Goal: Check status: Check status

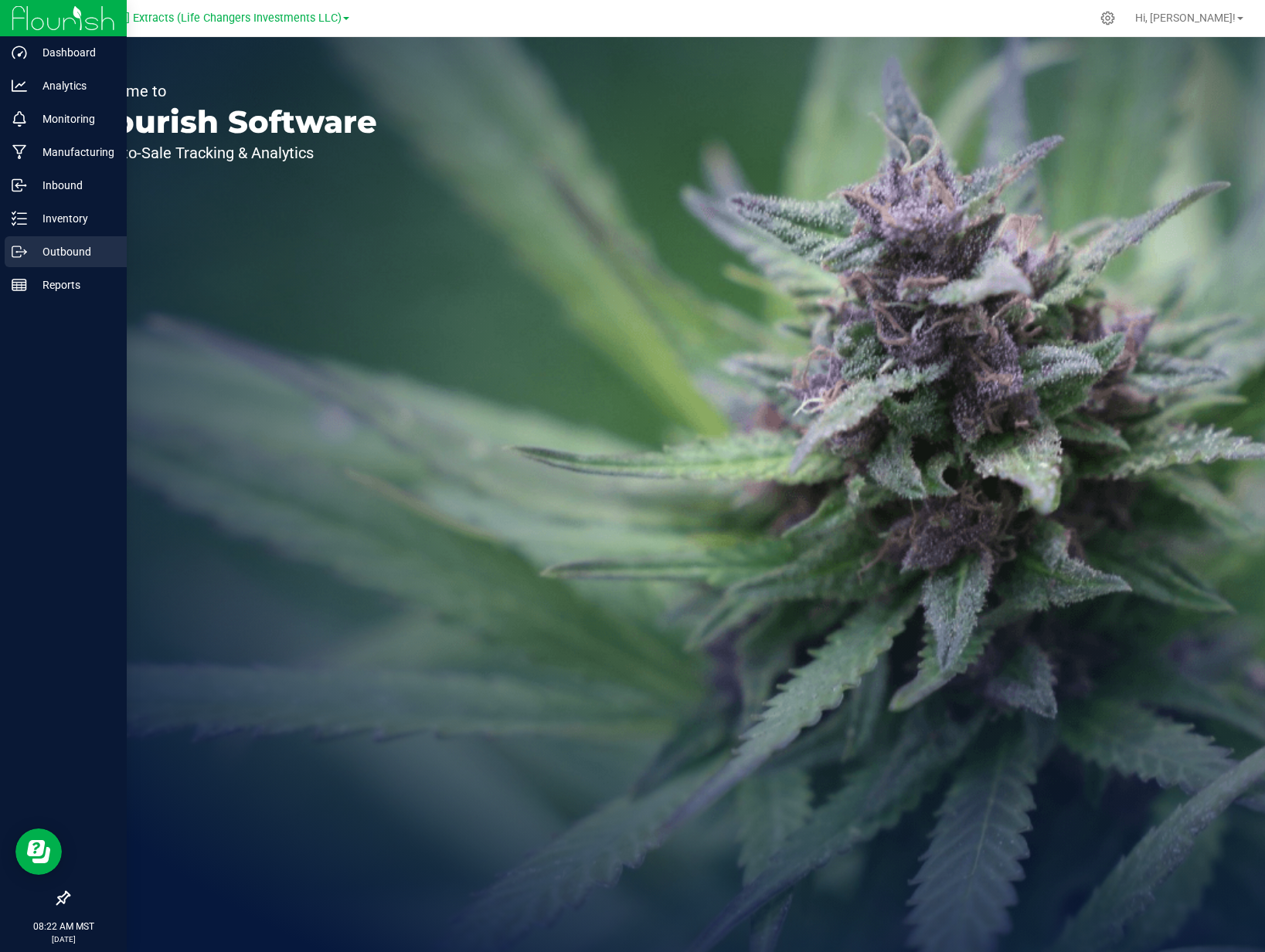
click at [20, 253] on icon at bounding box center [19, 251] width 16 height 16
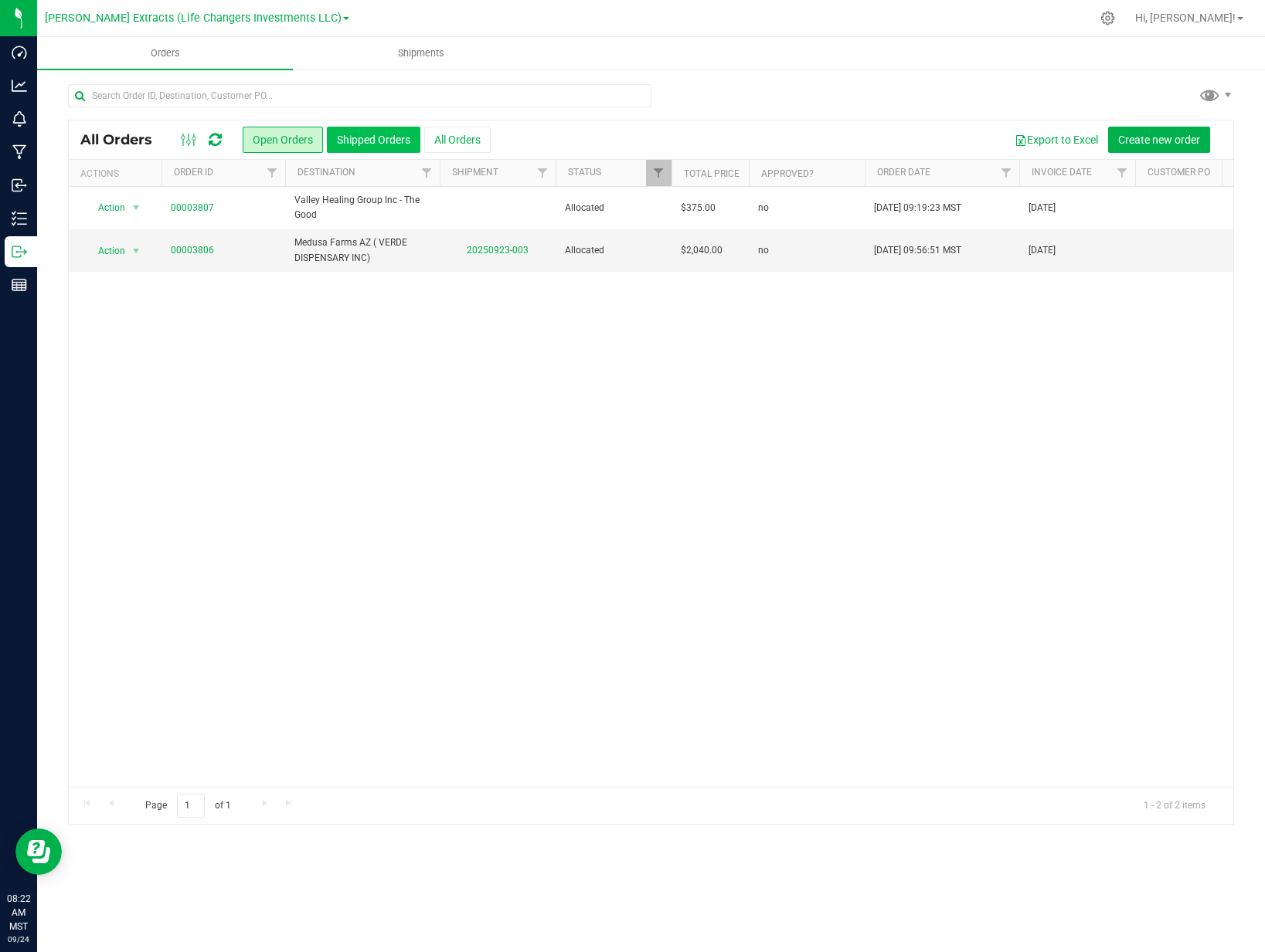
click at [375, 143] on button "Shipped Orders" at bounding box center [373, 140] width 93 height 26
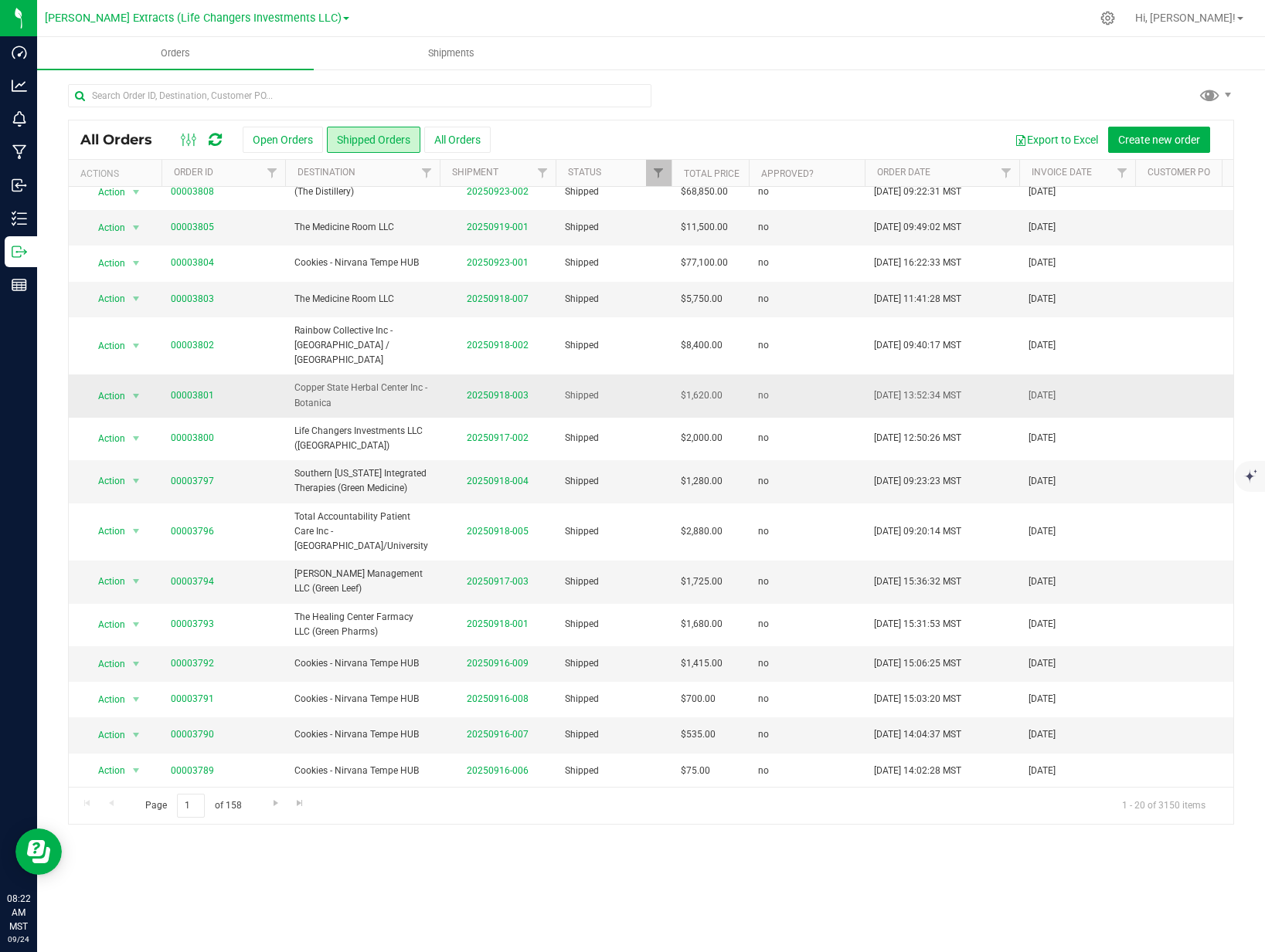
scroll to position [16, 0]
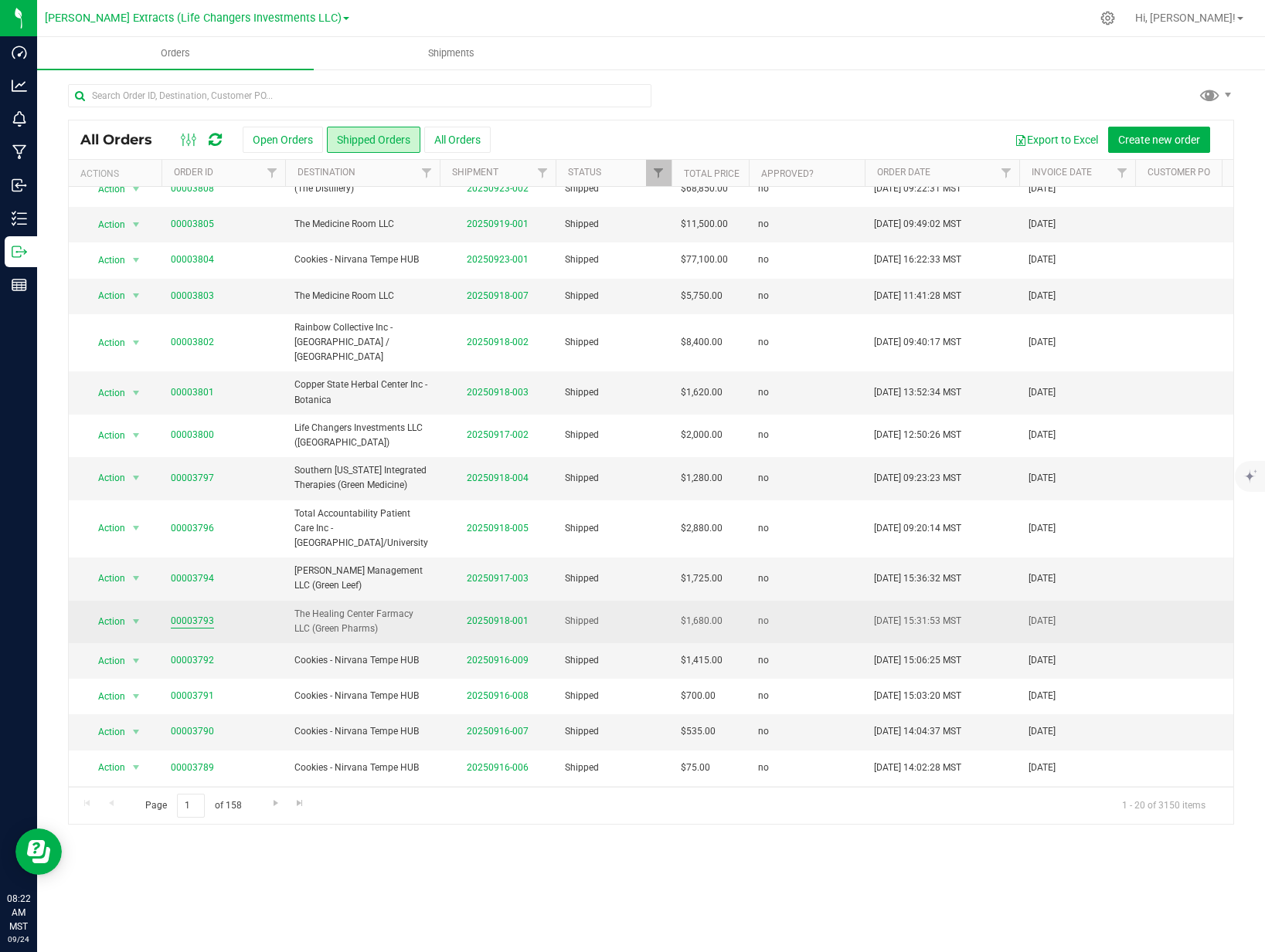
click at [190, 614] on link "00003793" at bounding box center [192, 621] width 43 height 15
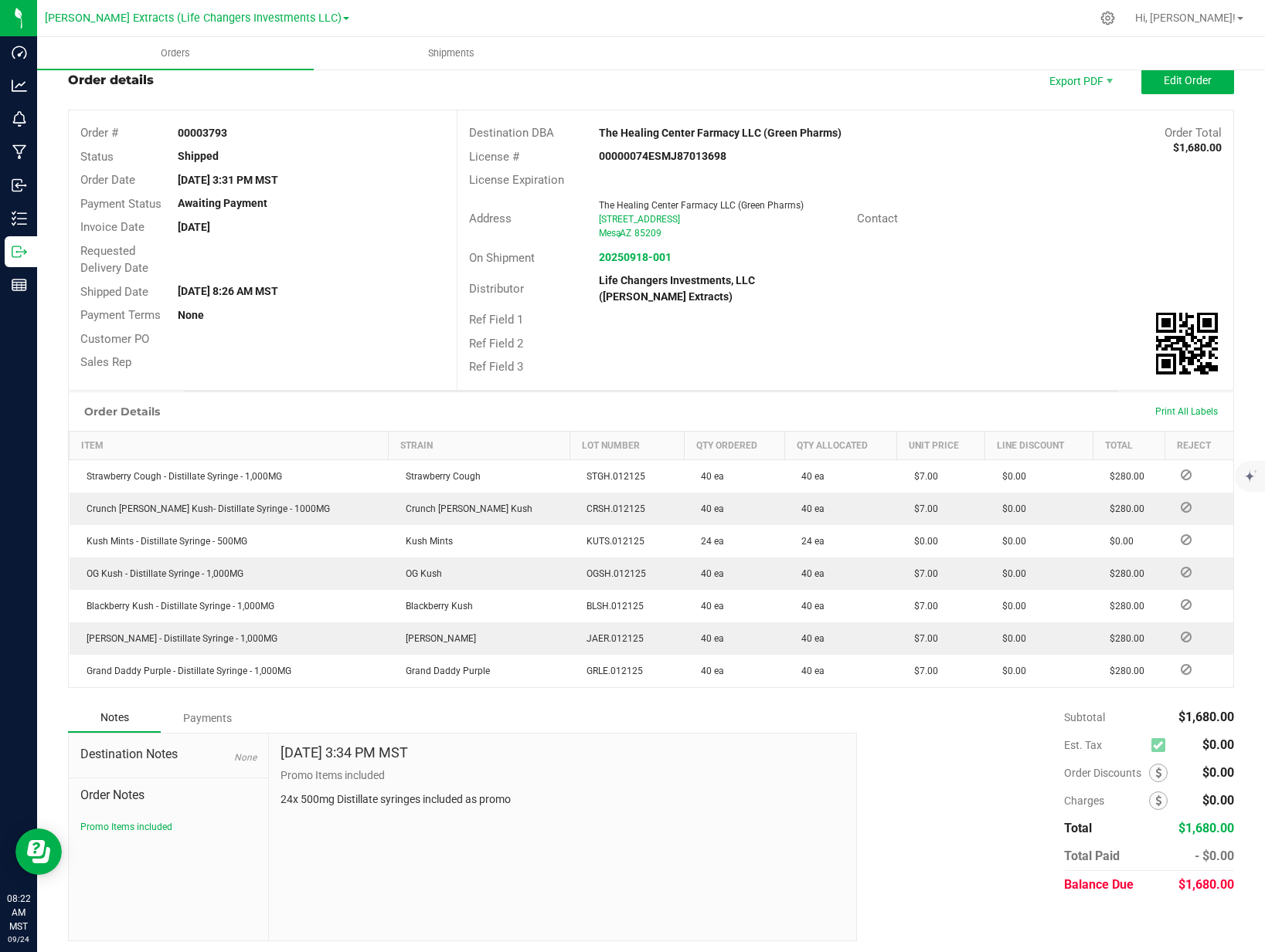
scroll to position [49, 0]
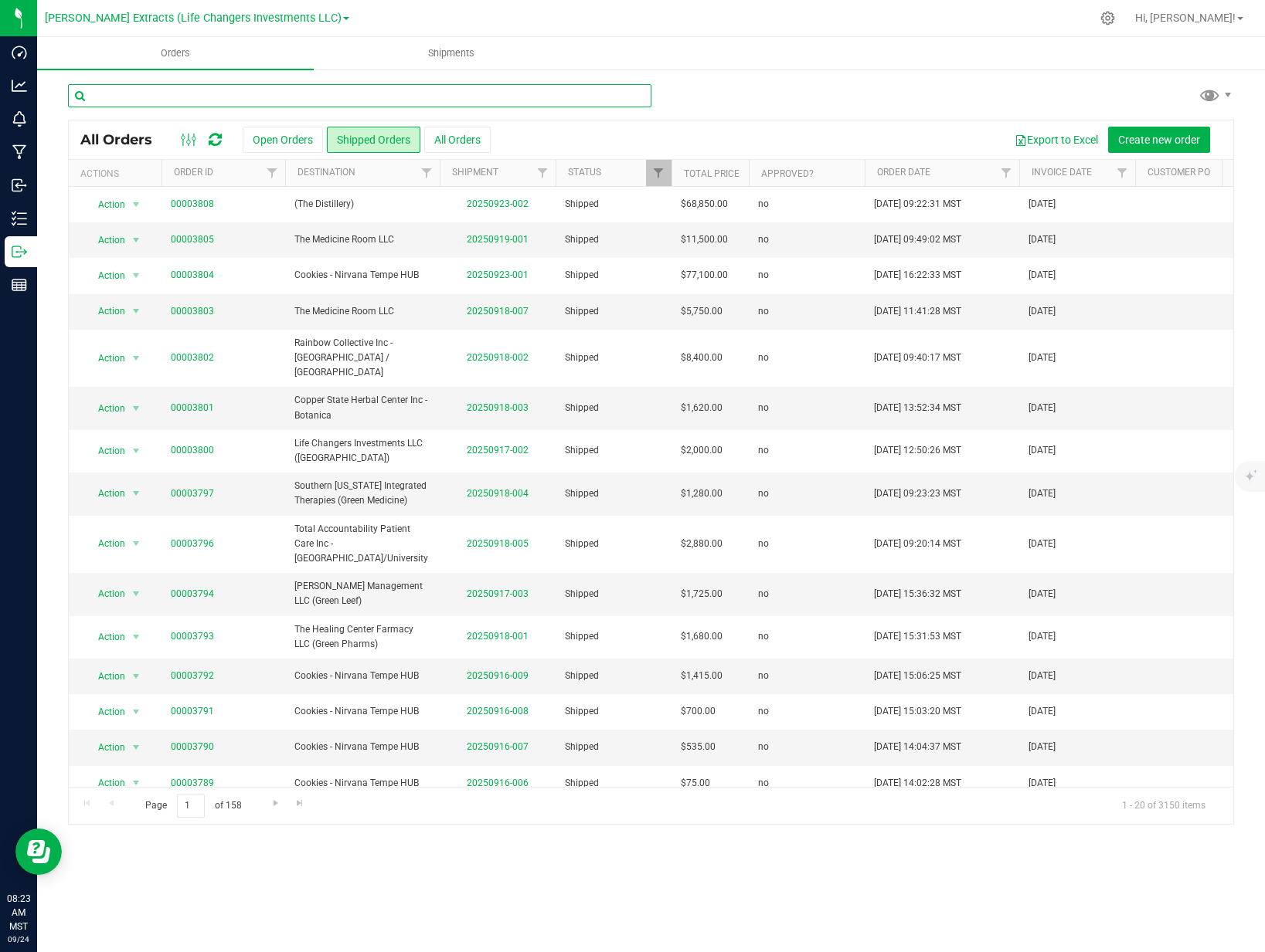
click at [325, 100] on input "text" at bounding box center [359, 96] width 583 height 23
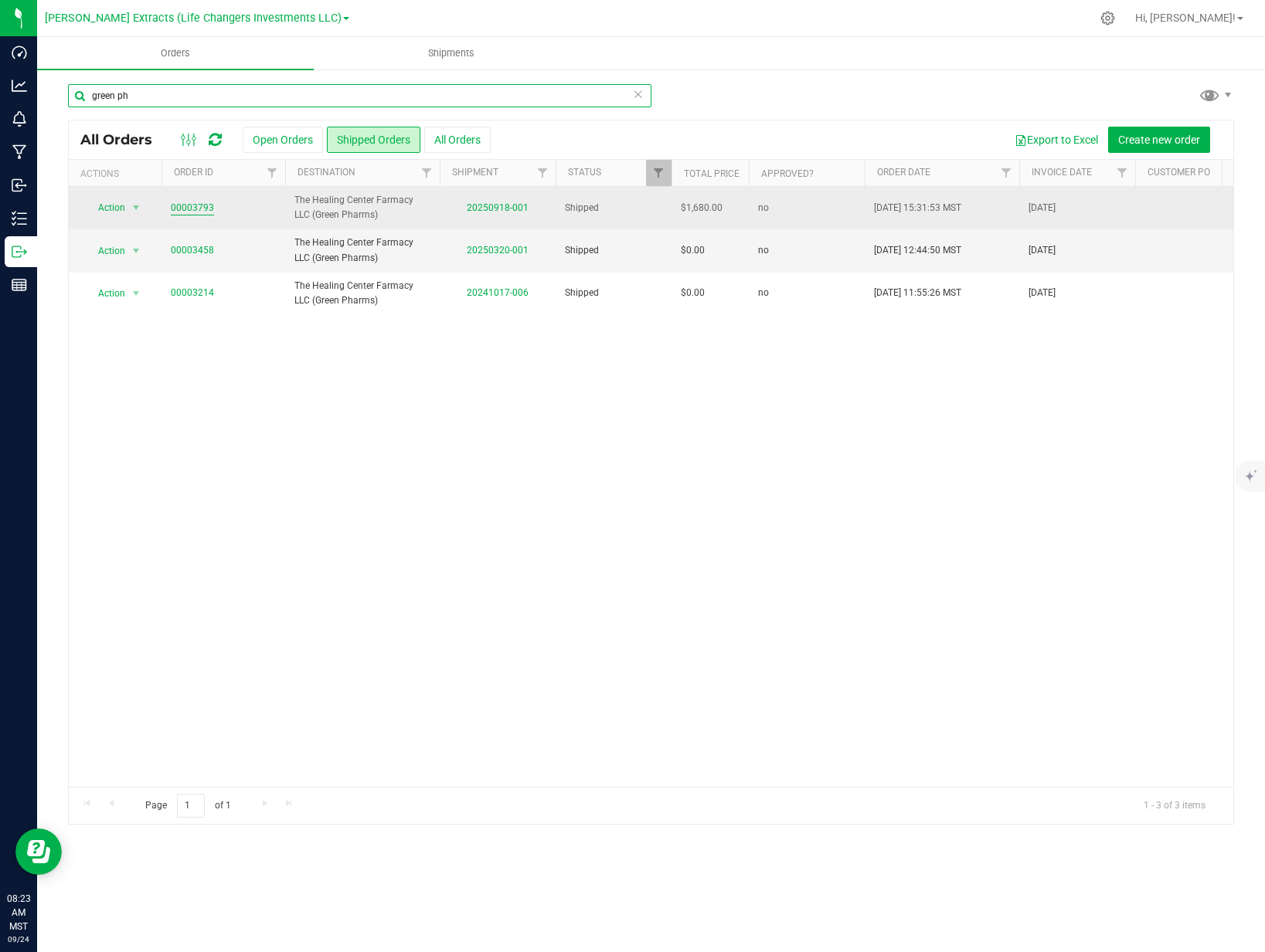
type input "green ph"
click at [187, 205] on link "00003793" at bounding box center [192, 209] width 43 height 15
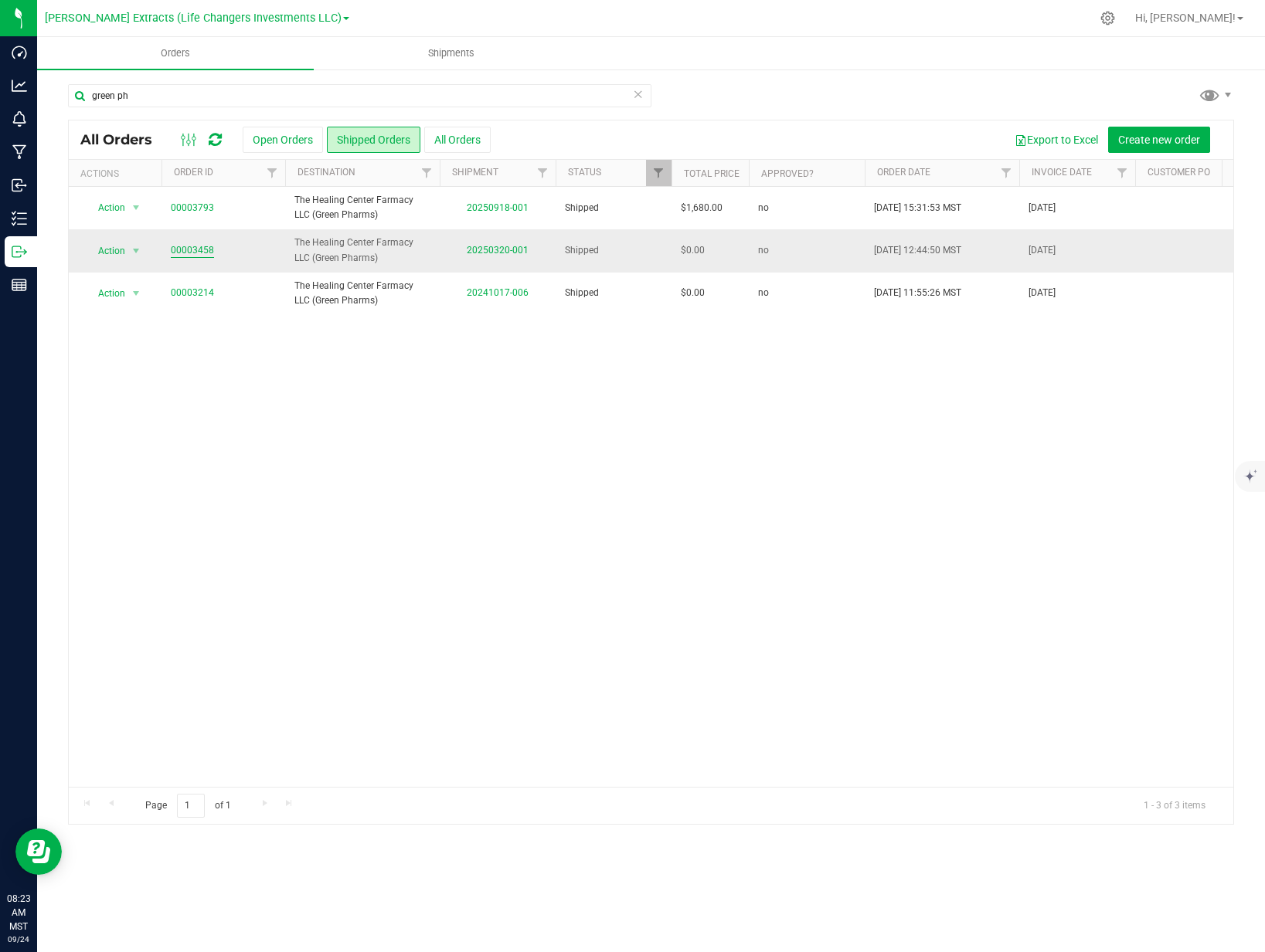
click at [192, 248] on link "00003458" at bounding box center [192, 251] width 43 height 15
click at [176, 97] on input "green ph" at bounding box center [359, 96] width 583 height 23
click at [110, 21] on span "[PERSON_NAME] Extracts (Life Changers Investments LLC)" at bounding box center [193, 18] width 297 height 14
click at [122, 76] on link "The Distillery" at bounding box center [196, 75] width 304 height 21
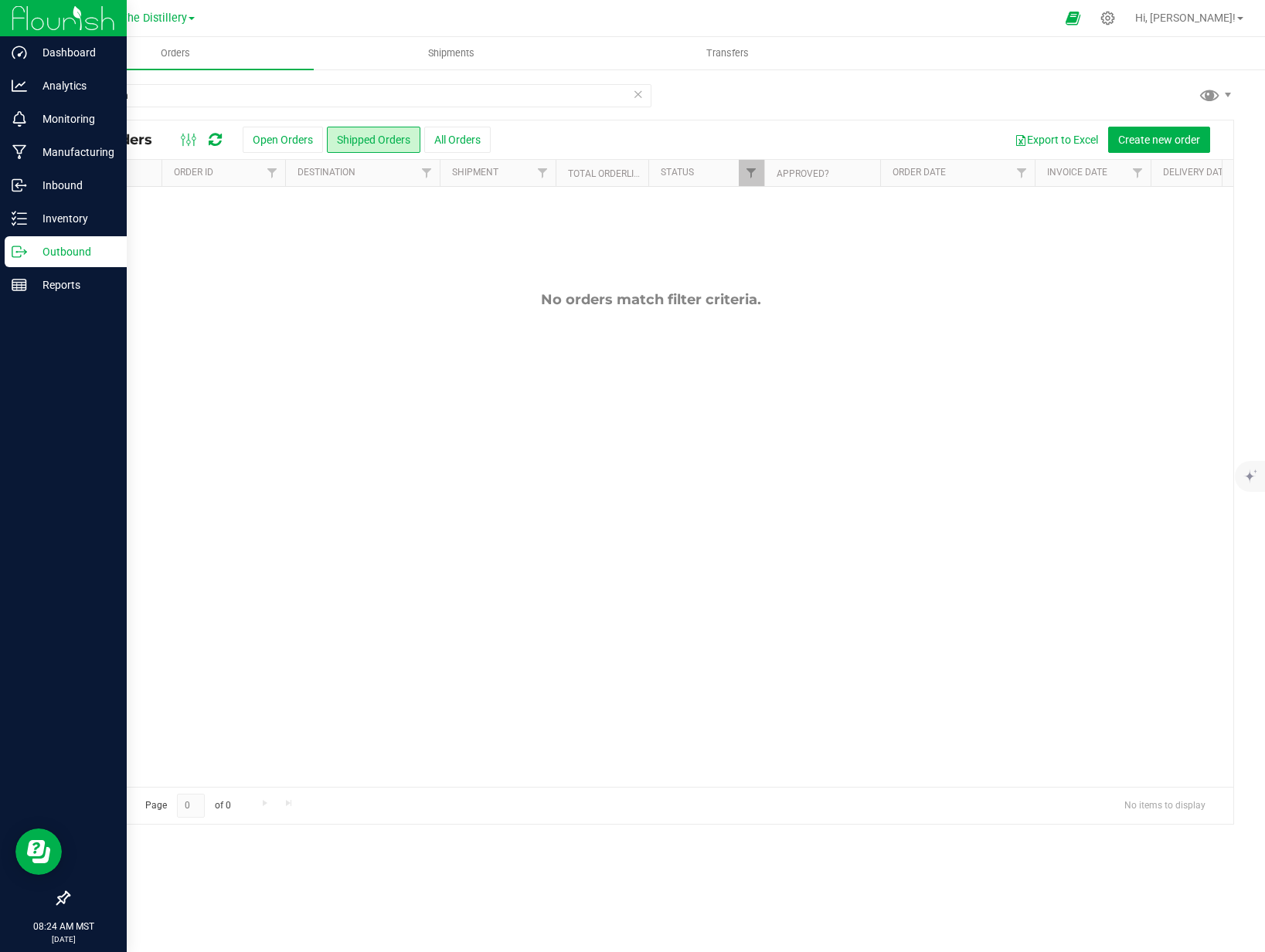
click at [41, 250] on p "Outbound" at bounding box center [73, 251] width 92 height 18
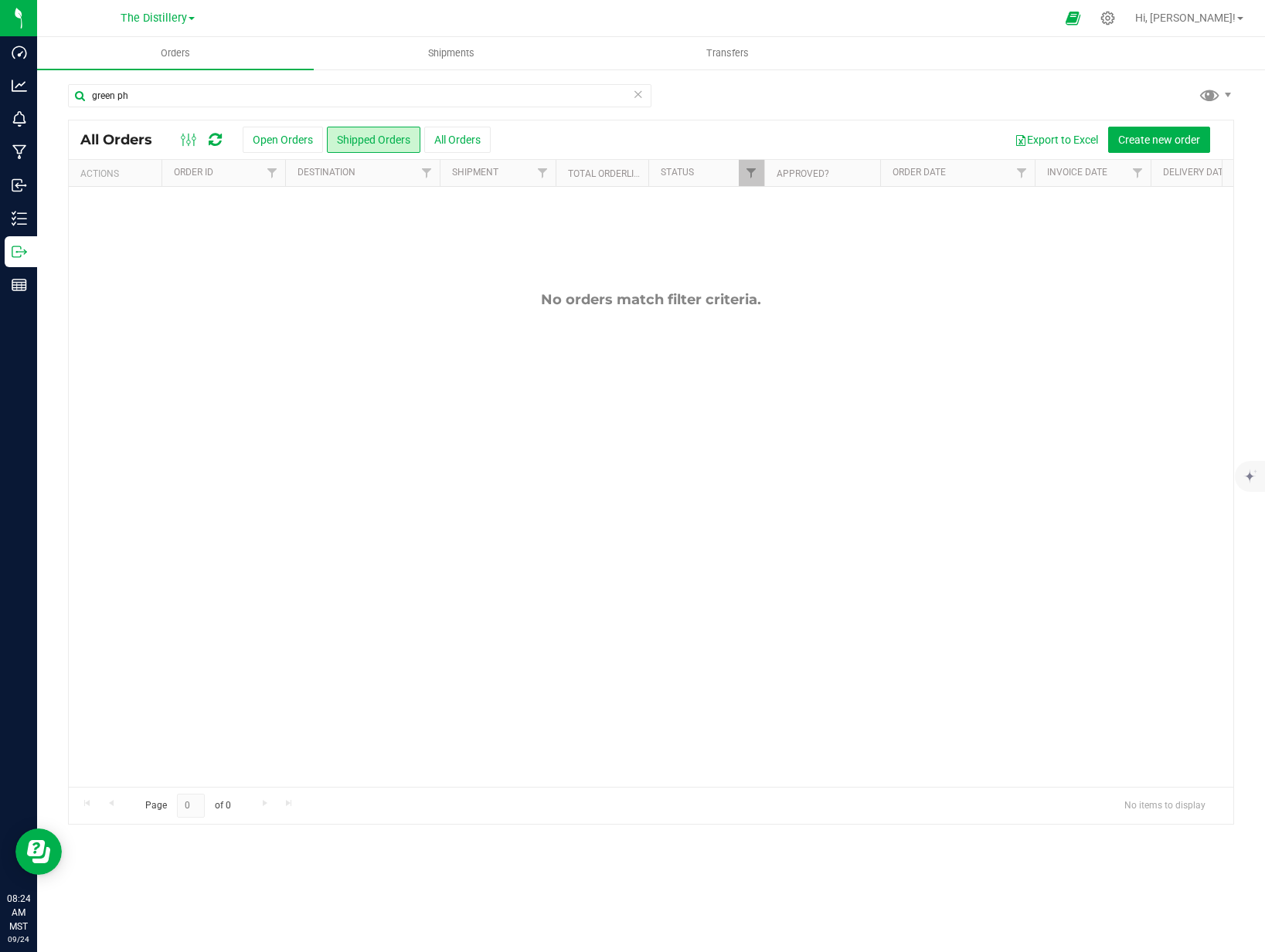
click at [637, 96] on icon at bounding box center [637, 93] width 11 height 18
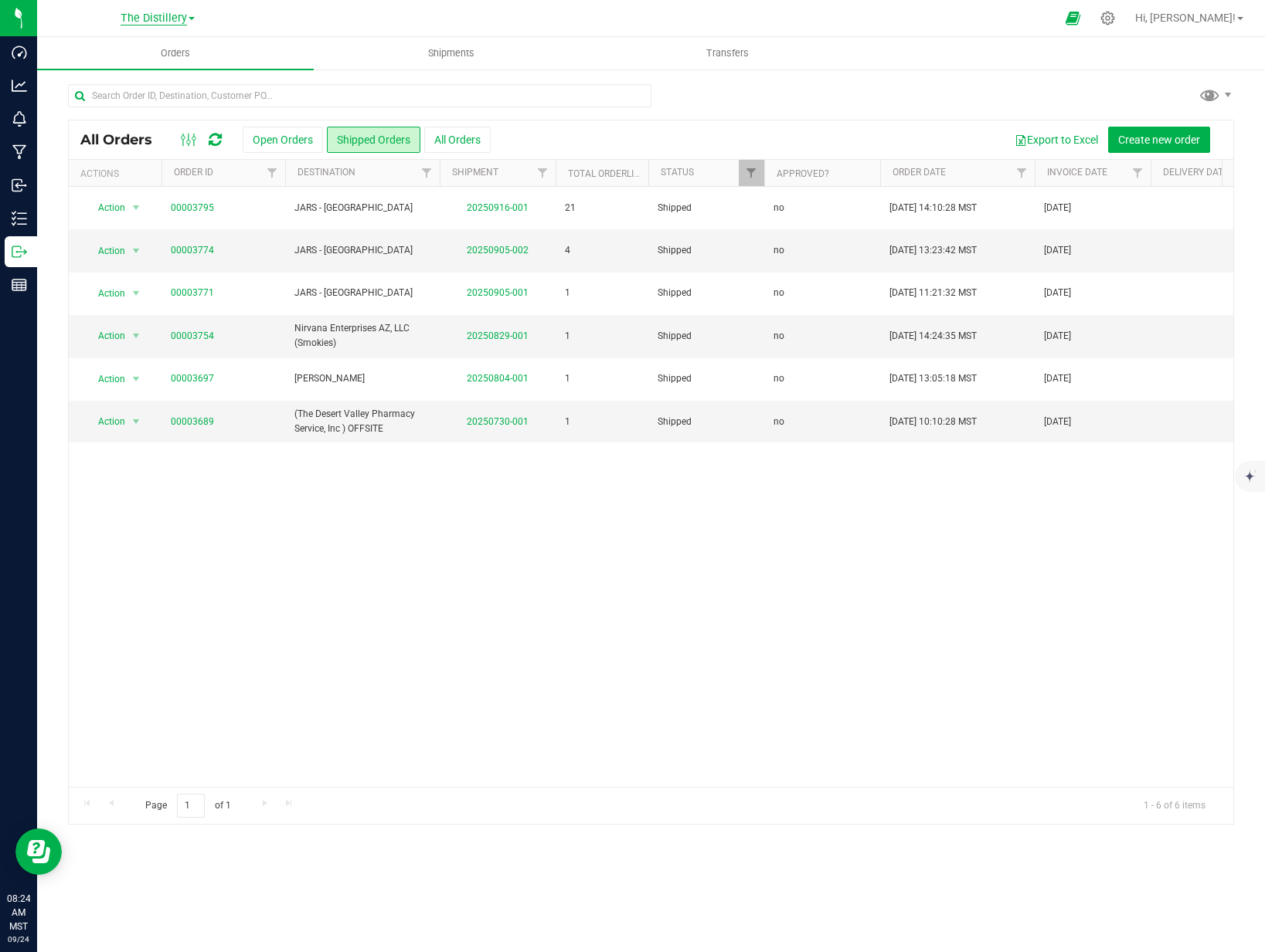
click at [168, 21] on span "The Distillery" at bounding box center [153, 18] width 67 height 14
click at [169, 55] on link "[PERSON_NAME] Extracts (Life Changers Investments LLC)" at bounding box center [158, 54] width 226 height 21
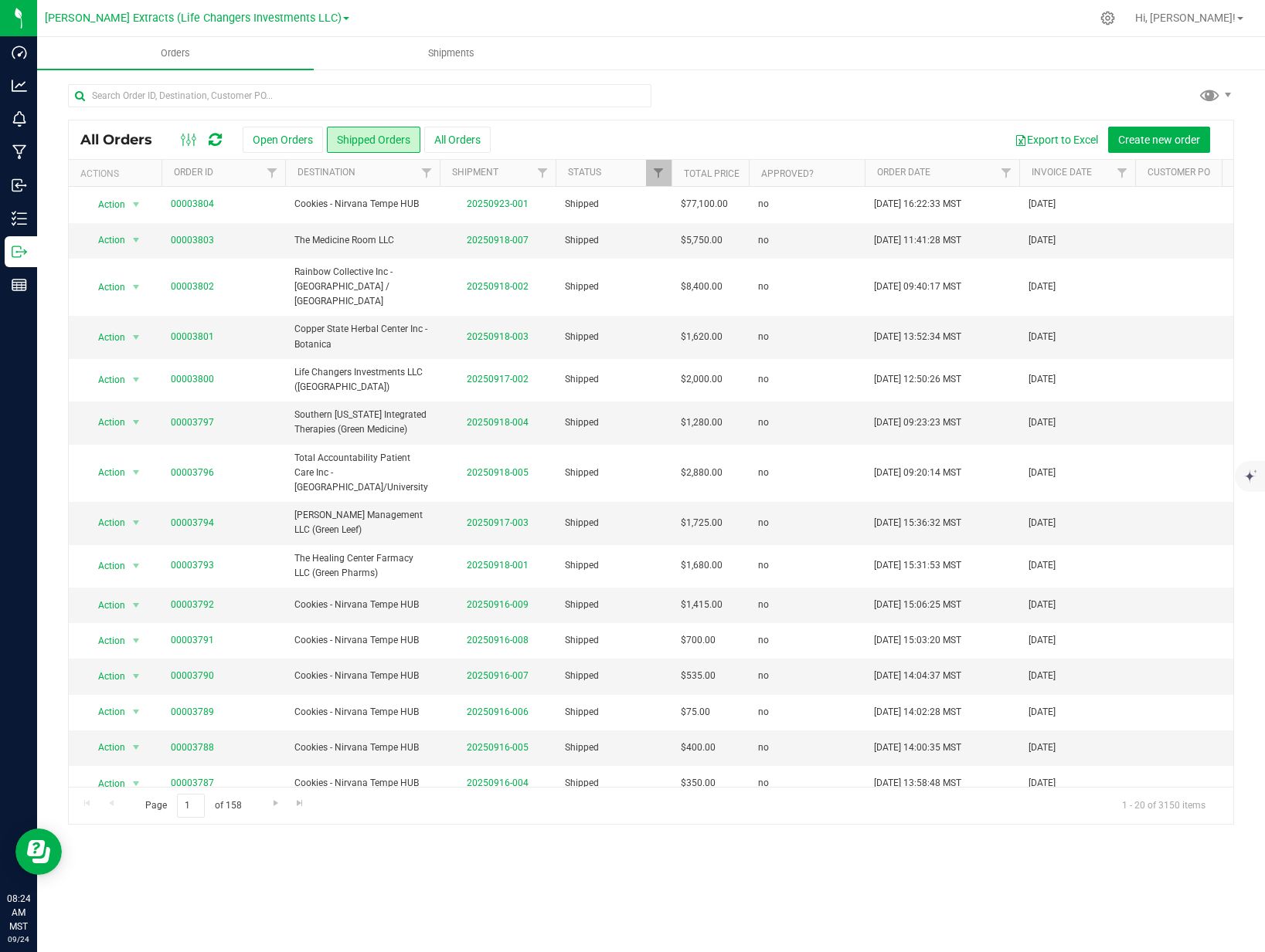
scroll to position [196, 0]
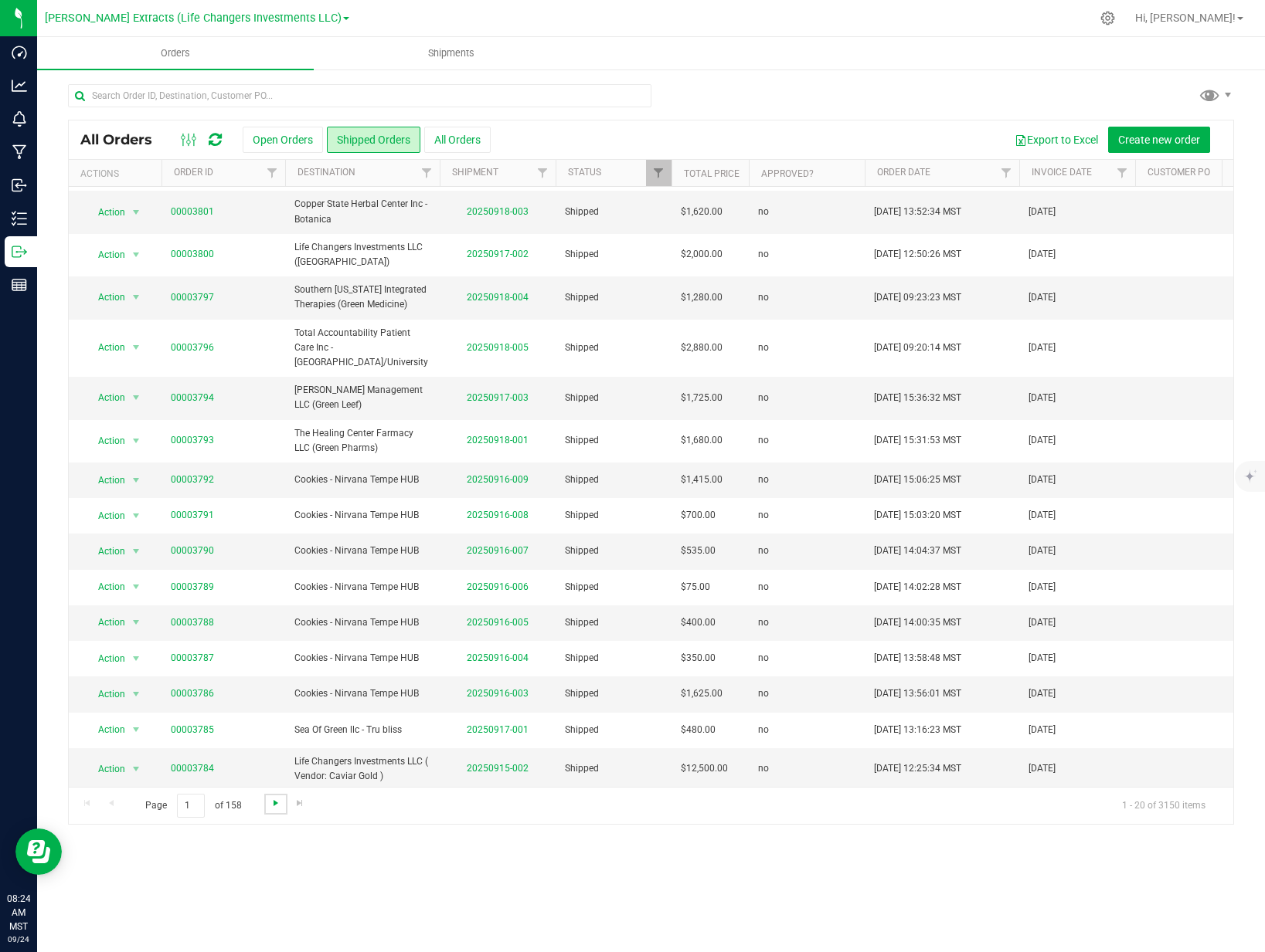
click at [280, 803] on span "Go to the next page" at bounding box center [275, 803] width 12 height 12
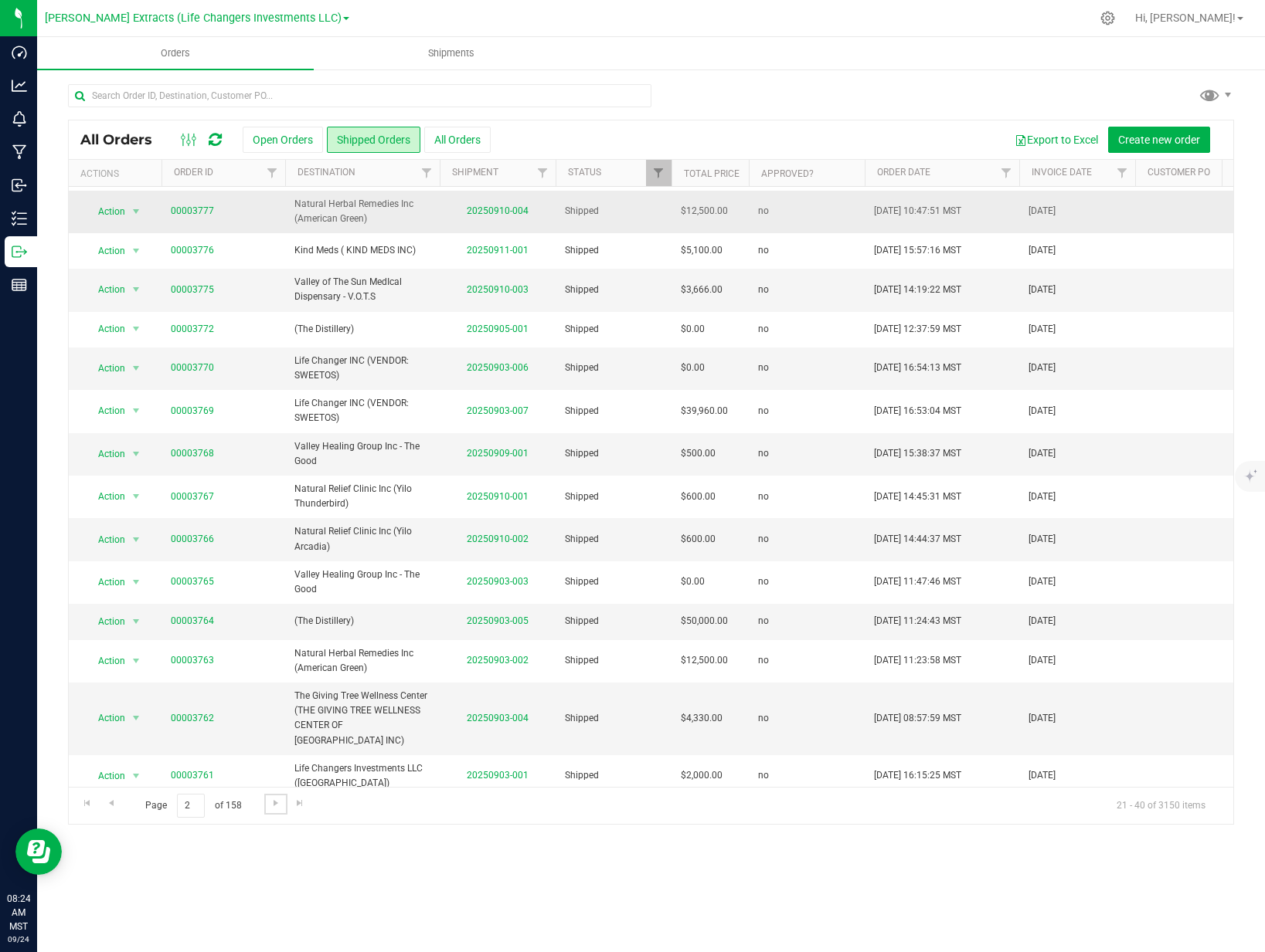
scroll to position [0, 0]
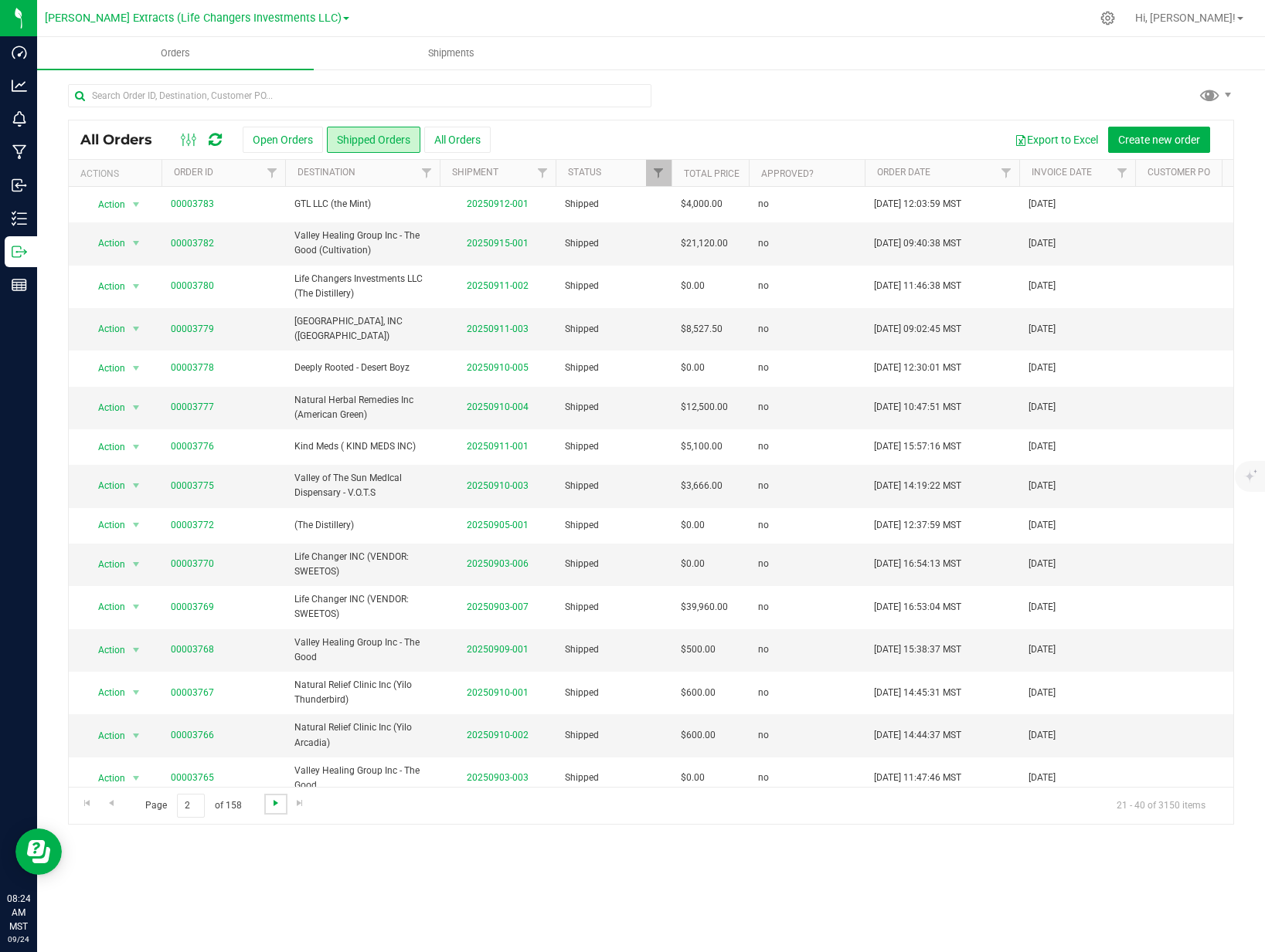
click at [275, 804] on span "Go to the next page" at bounding box center [275, 803] width 12 height 12
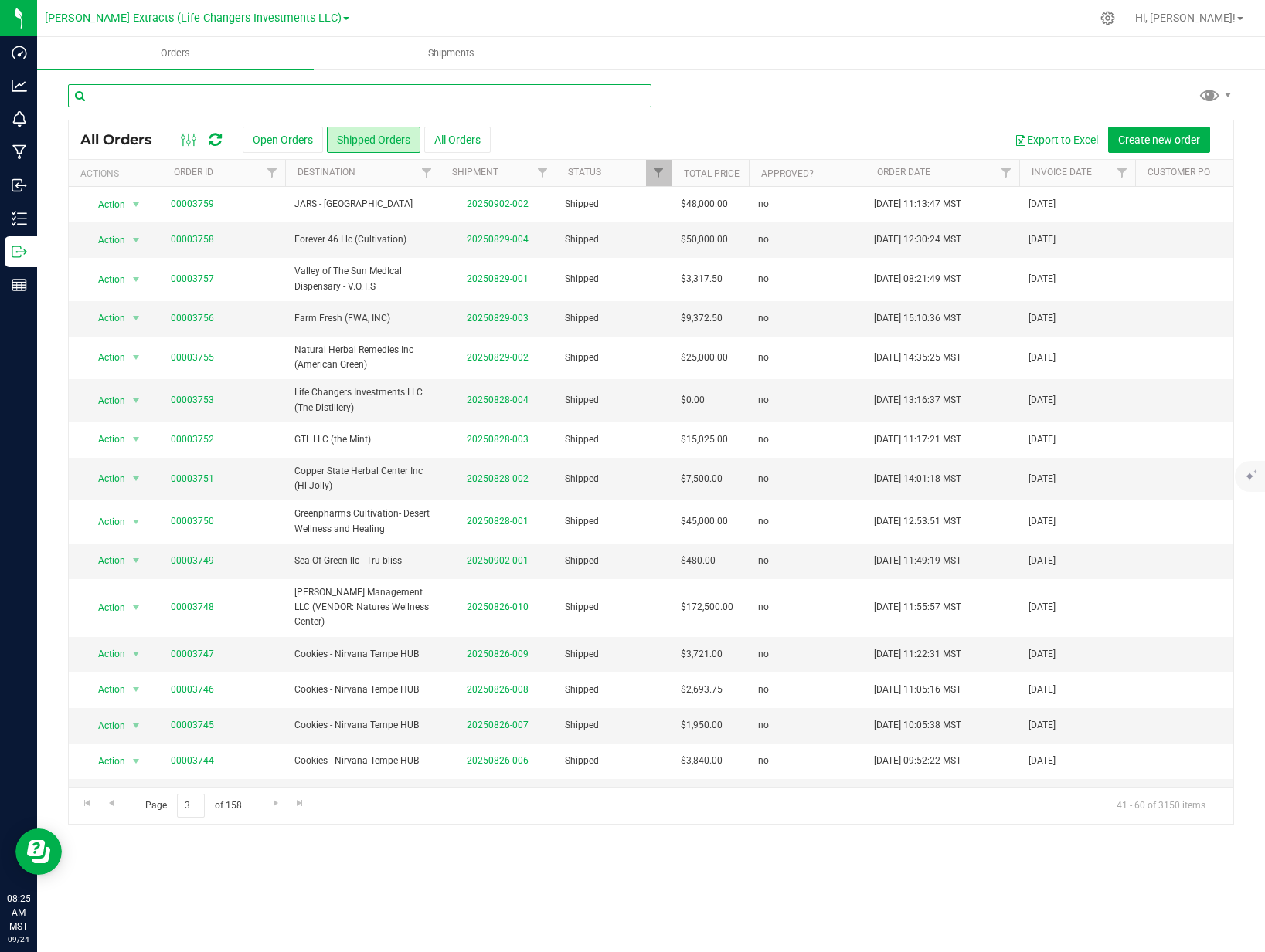
click at [252, 96] on input "text" at bounding box center [359, 96] width 583 height 23
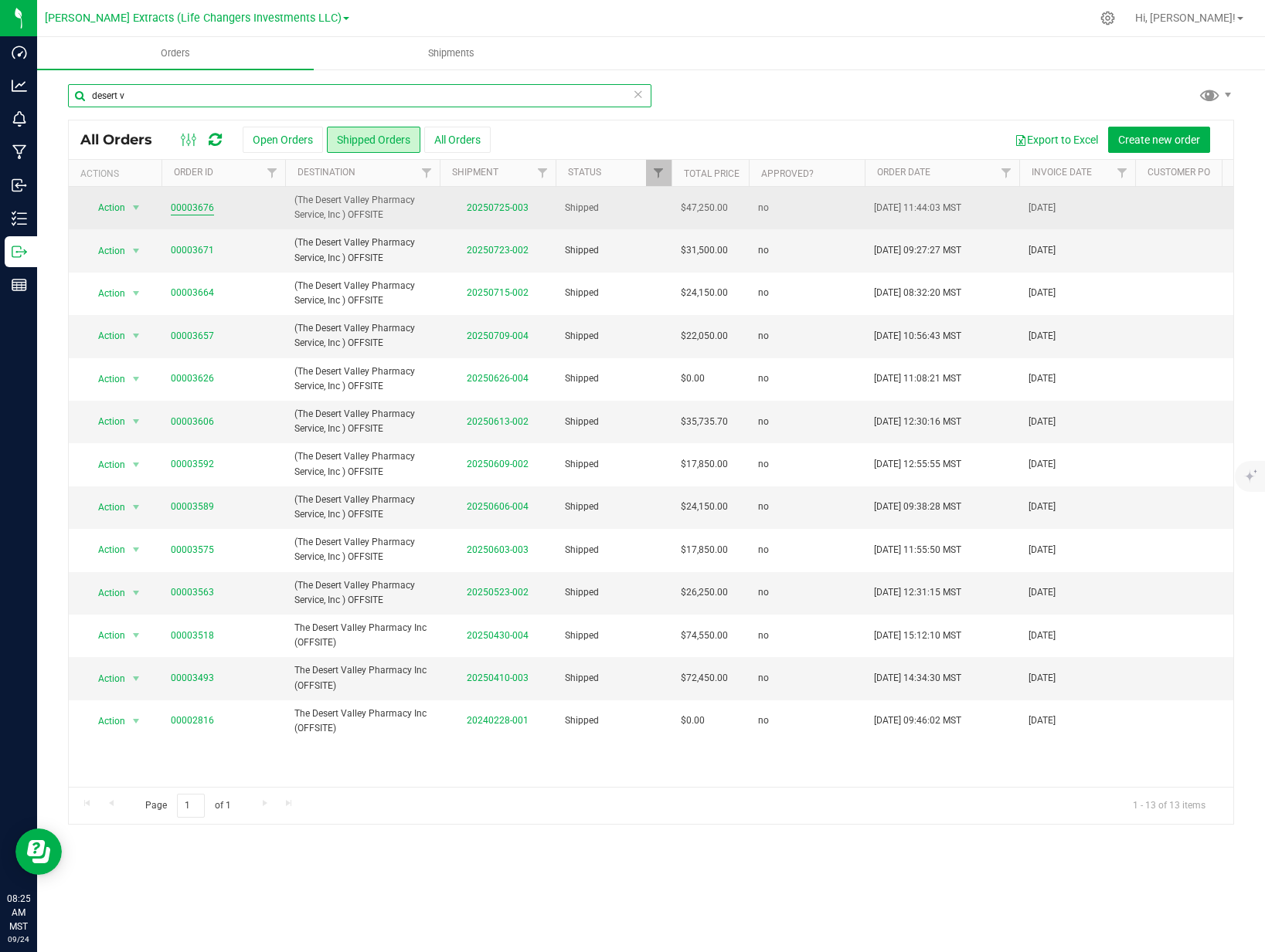
type input "desert v"
click at [198, 208] on link "00003676" at bounding box center [192, 209] width 43 height 15
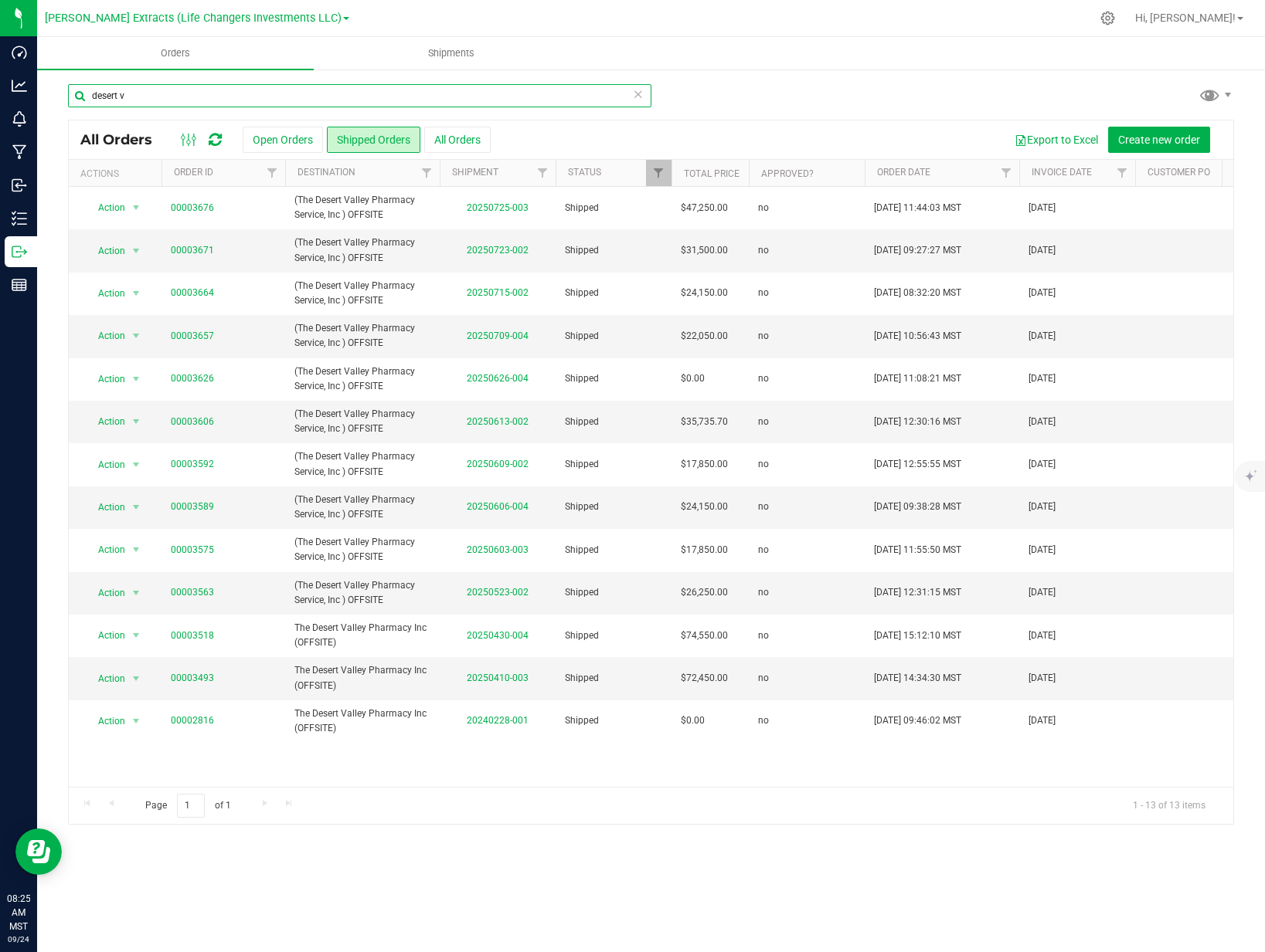
click at [214, 96] on input "desert v" at bounding box center [359, 96] width 583 height 23
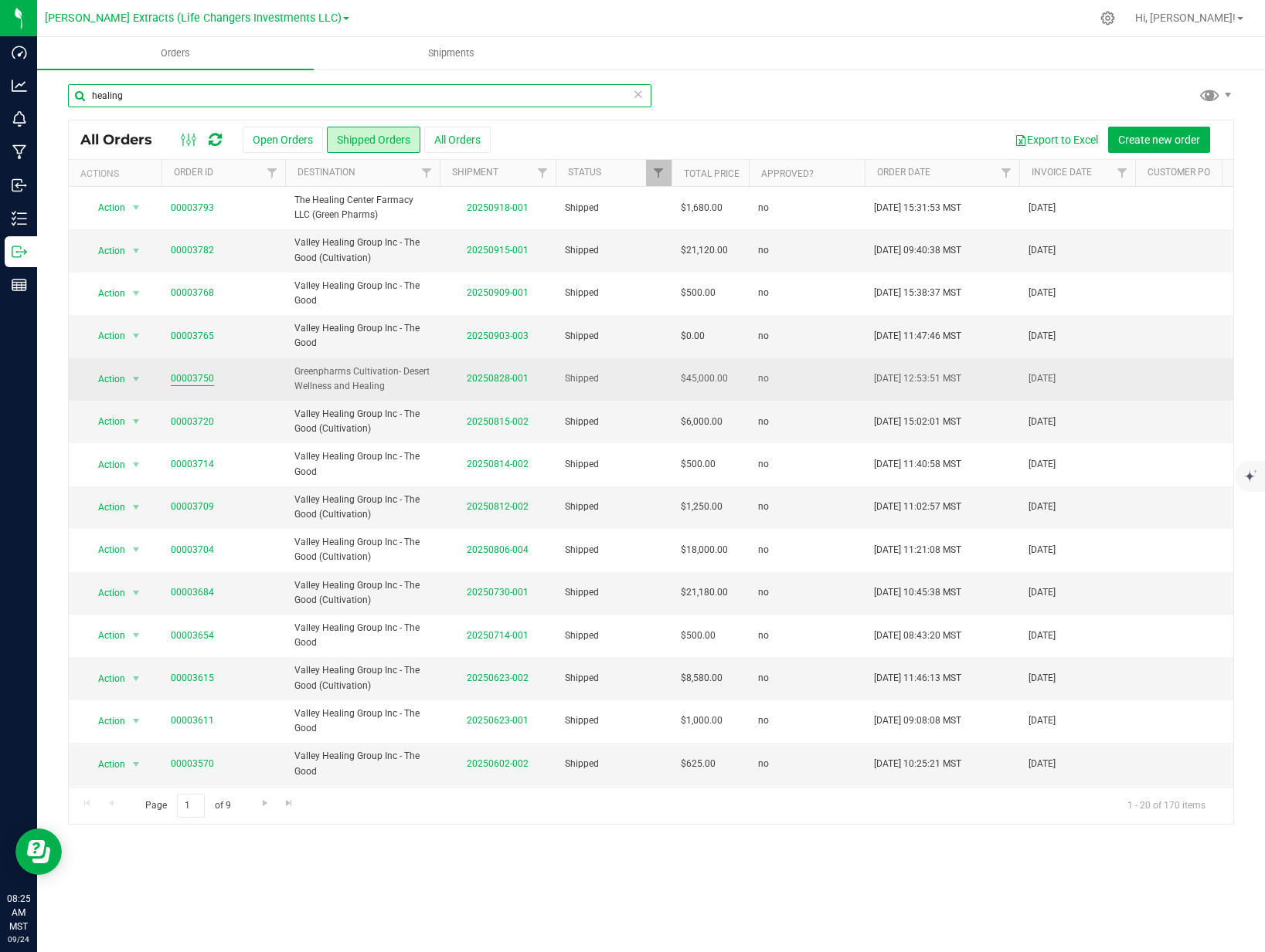
type input "healing"
click at [202, 378] on link "00003750" at bounding box center [192, 379] width 43 height 15
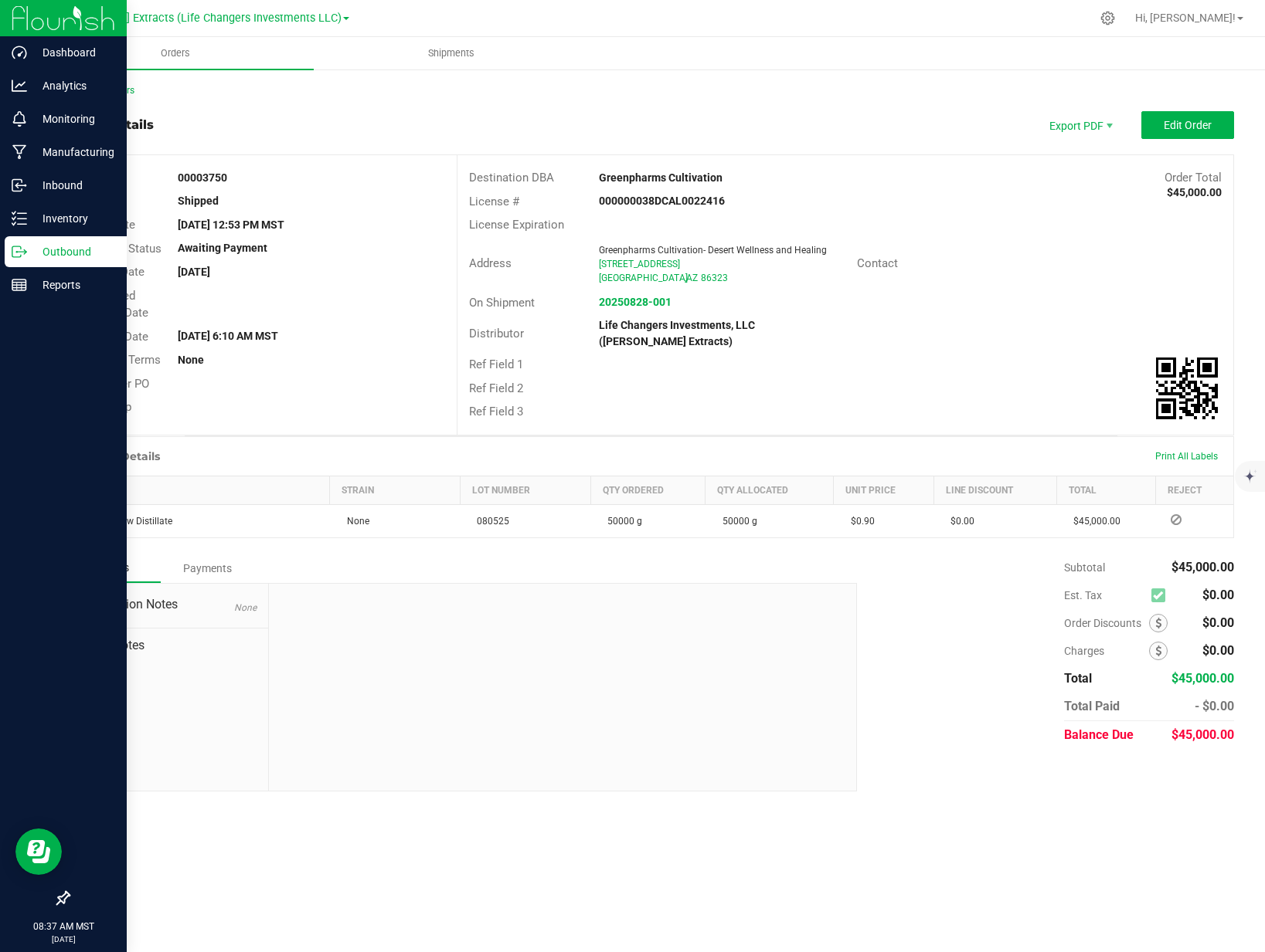
click at [28, 249] on p "Outbound" at bounding box center [73, 251] width 92 height 18
